Goal: Transaction & Acquisition: Purchase product/service

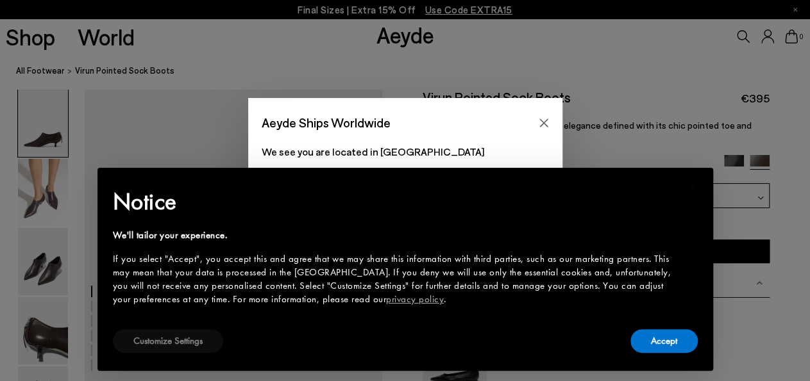
click at [184, 340] on button "Customize Settings" at bounding box center [168, 342] width 110 height 24
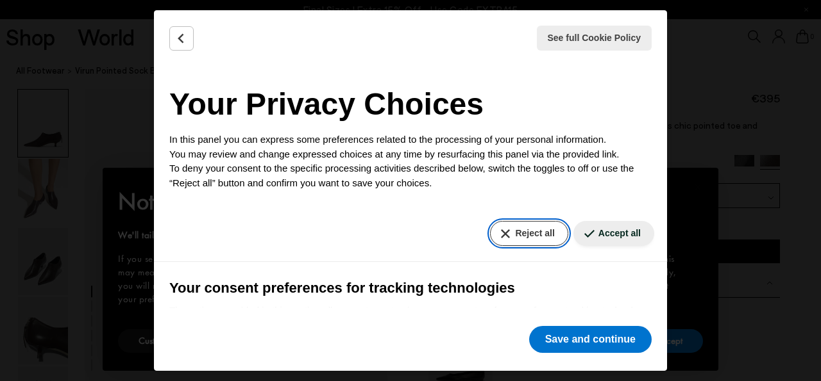
click at [526, 231] on button "Reject all" at bounding box center [529, 233] width 78 height 25
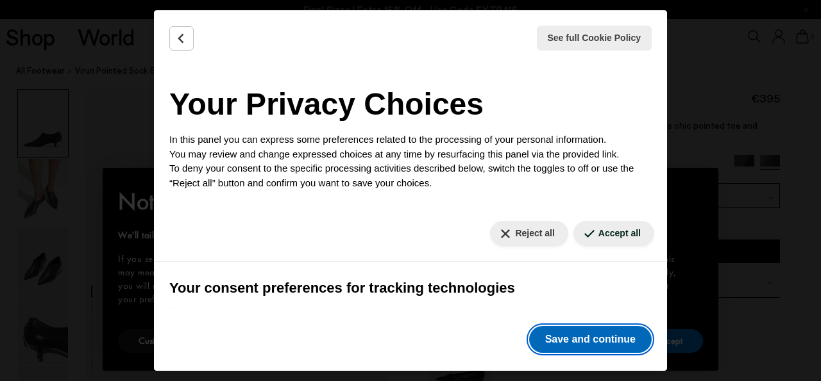
click at [583, 339] on button "Save and continue" at bounding box center [590, 339] width 122 height 27
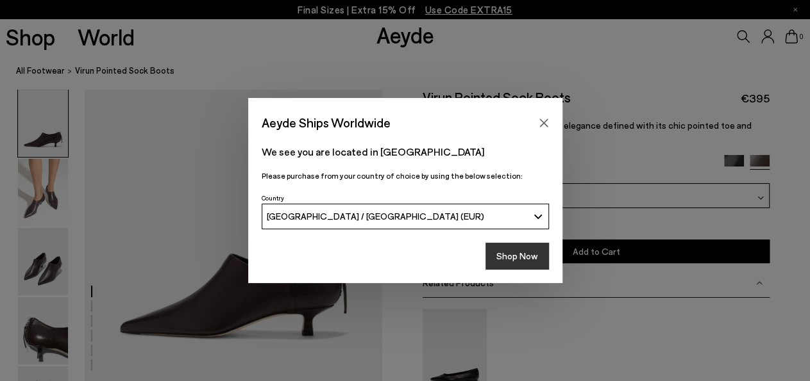
click at [514, 255] on button "Shop Now" at bounding box center [516, 256] width 63 height 27
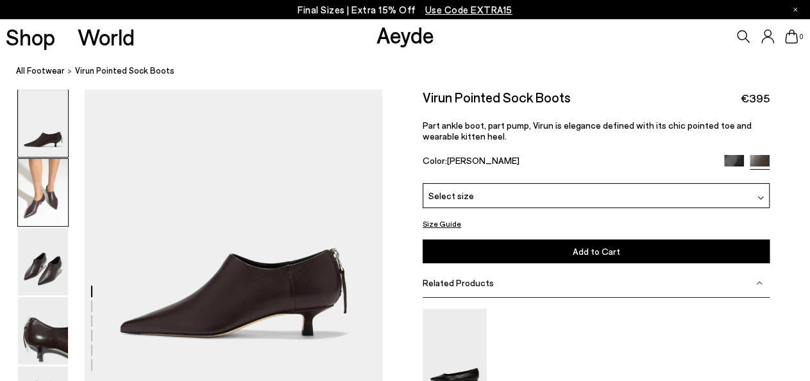
click at [46, 193] on img at bounding box center [43, 192] width 50 height 67
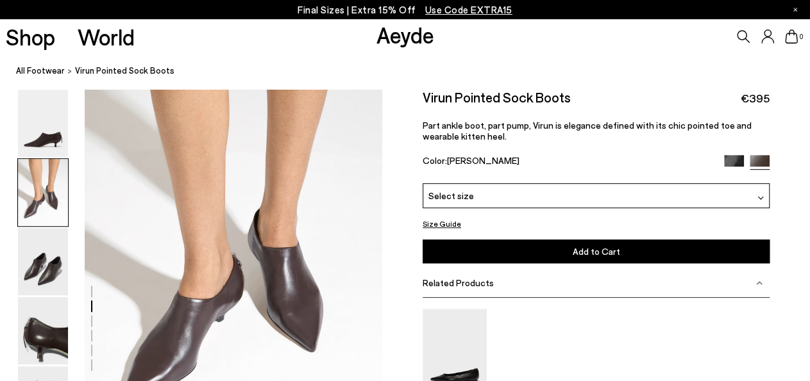
scroll to position [362, 0]
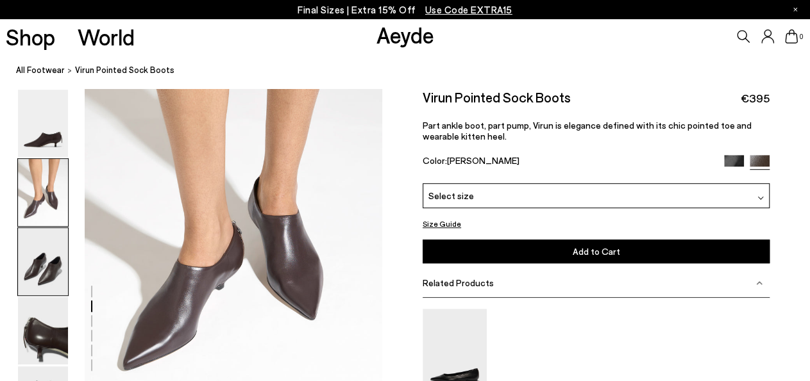
click at [42, 267] on img at bounding box center [43, 261] width 50 height 67
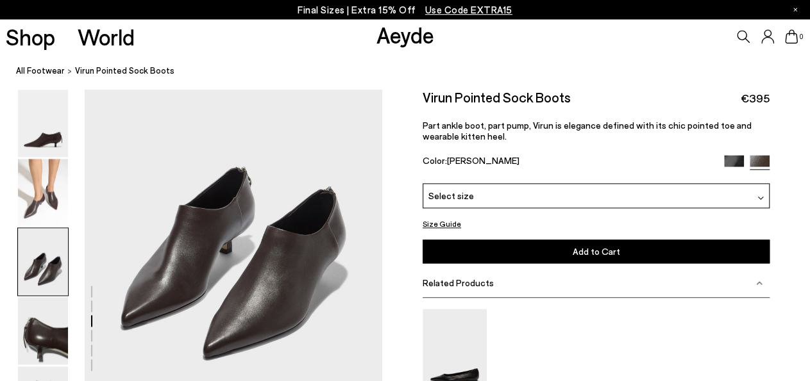
scroll to position [760, 0]
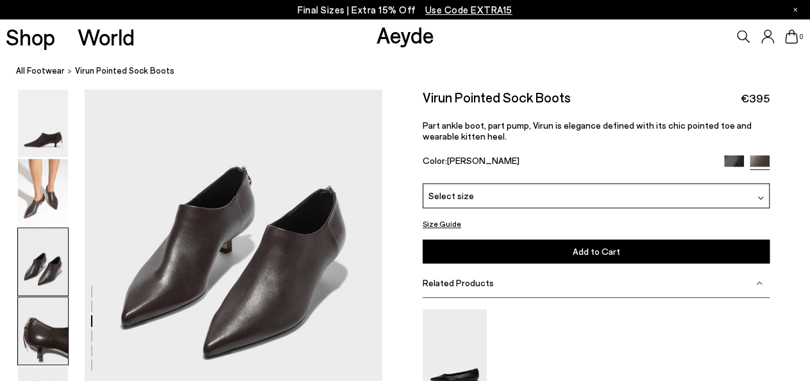
click at [32, 328] on img at bounding box center [43, 330] width 50 height 67
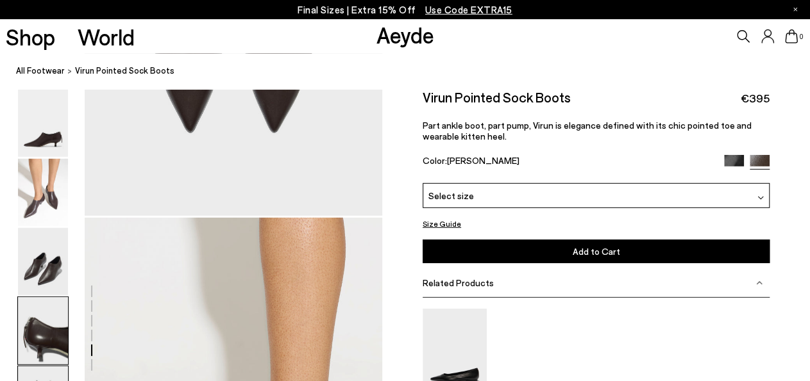
scroll to position [1492, 0]
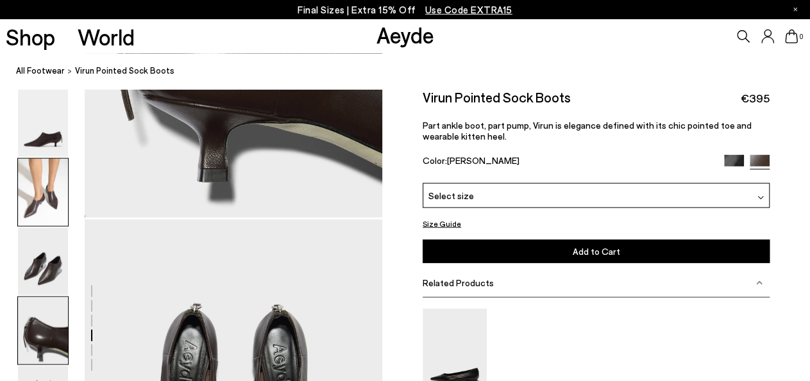
click at [62, 196] on img at bounding box center [43, 192] width 50 height 67
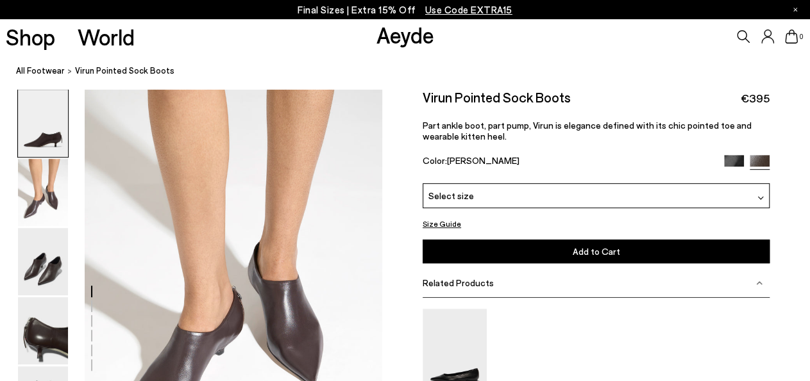
scroll to position [296, 0]
click at [731, 157] on img at bounding box center [734, 165] width 20 height 20
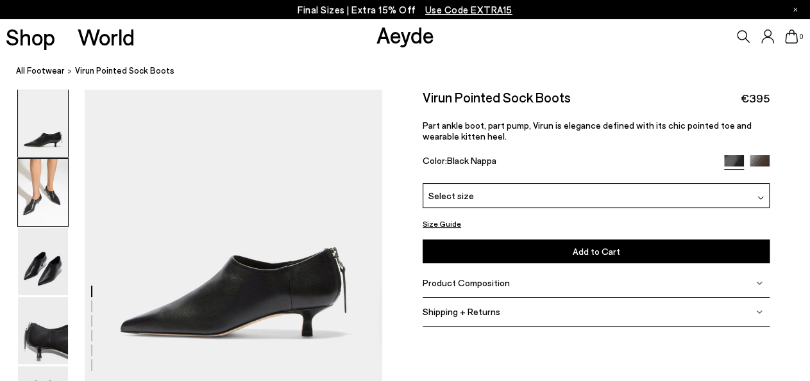
click at [49, 192] on img at bounding box center [43, 192] width 50 height 67
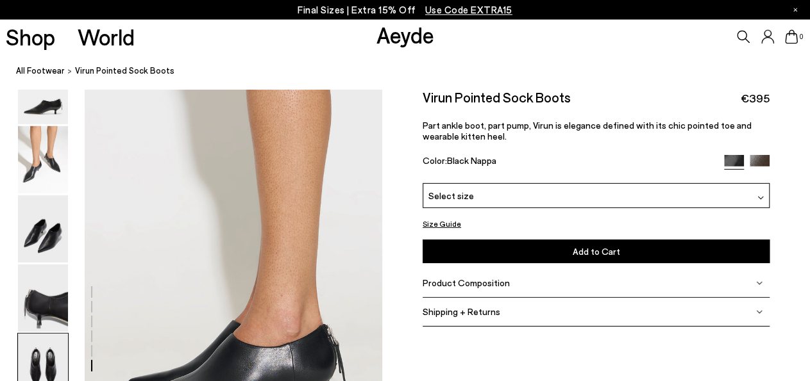
scroll to position [2029, 0]
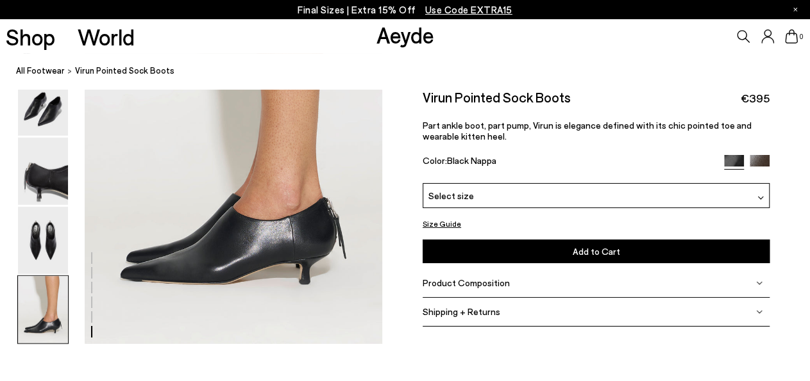
click at [472, 6] on span "Use Code EXTRA15" at bounding box center [468, 10] width 87 height 12
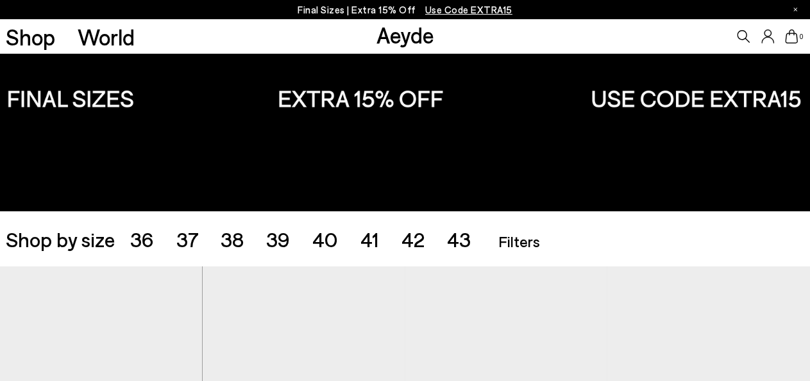
scroll to position [200, 0]
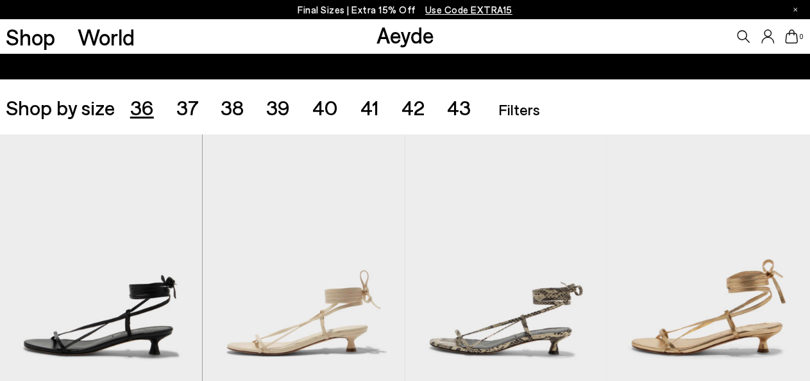
click at [146, 108] on span "36" at bounding box center [142, 107] width 24 height 24
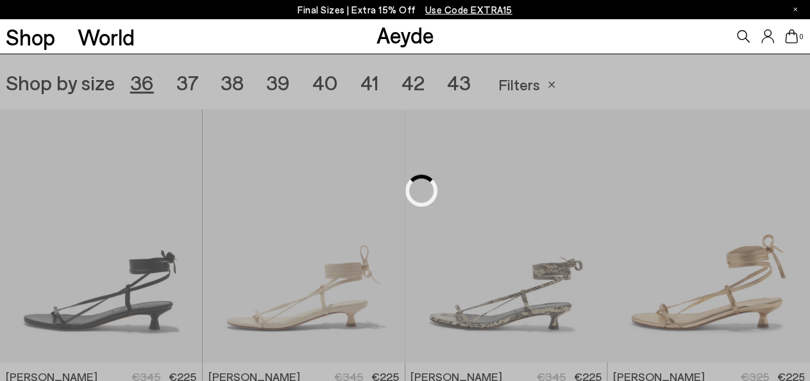
scroll to position [226, 0]
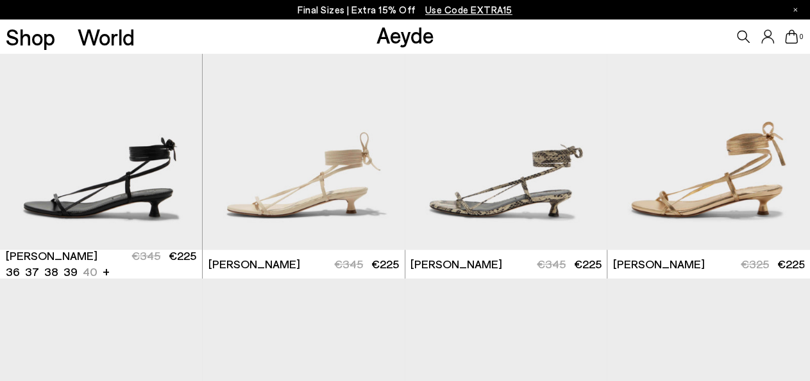
scroll to position [359, 0]
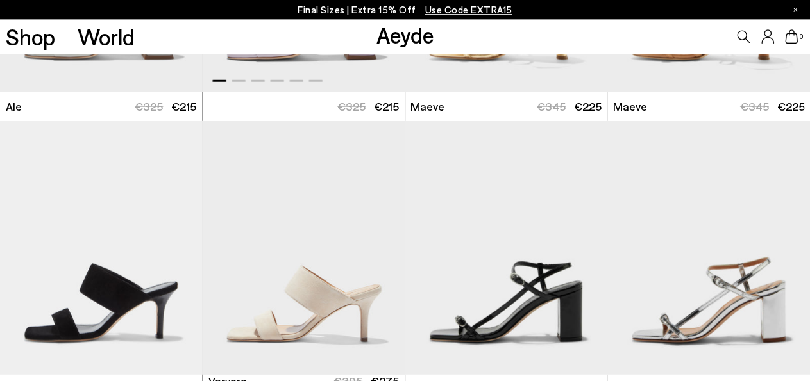
scroll to position [1492, 0]
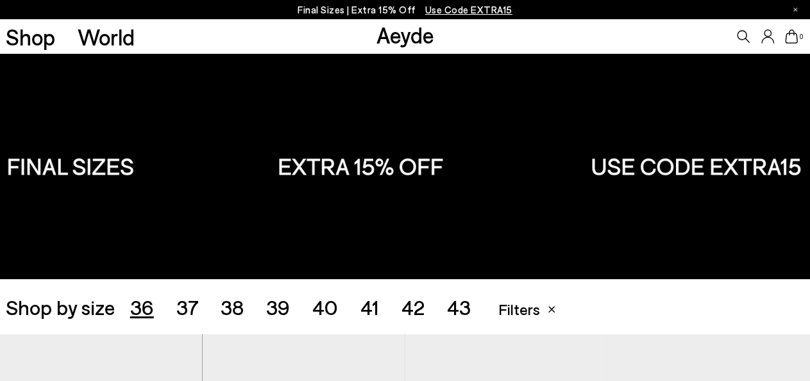
click at [188, 302] on span "37" at bounding box center [187, 307] width 22 height 24
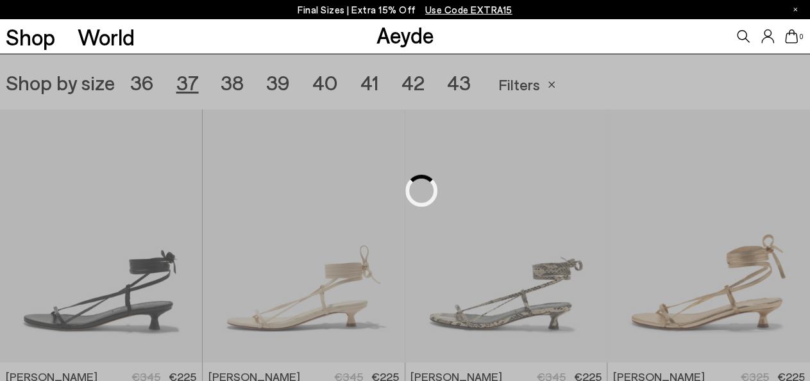
scroll to position [226, 0]
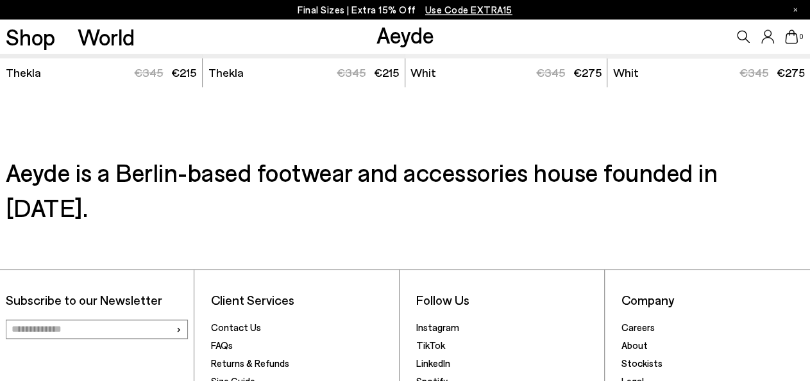
scroll to position [3093, 0]
